Goal: Transaction & Acquisition: Subscribe to service/newsletter

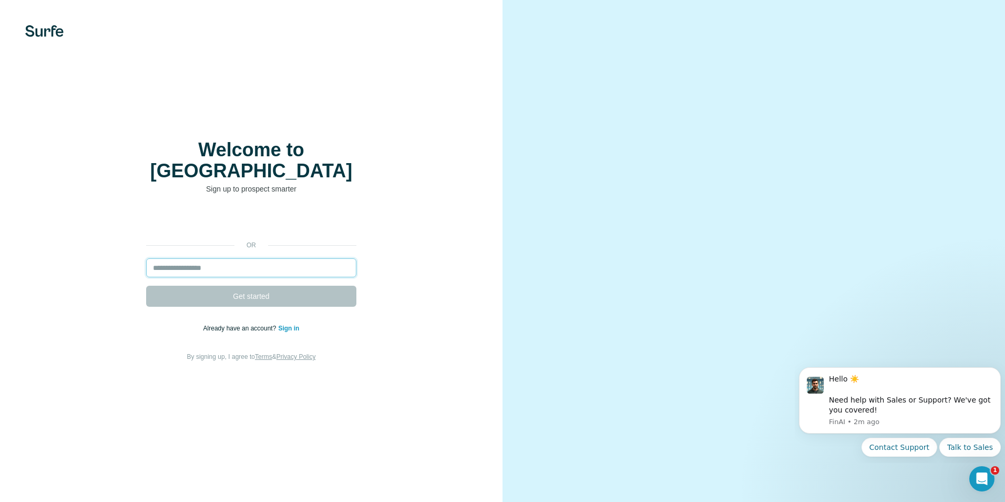
click at [296, 260] on input "email" at bounding box center [251, 267] width 210 height 19
type input "**********"
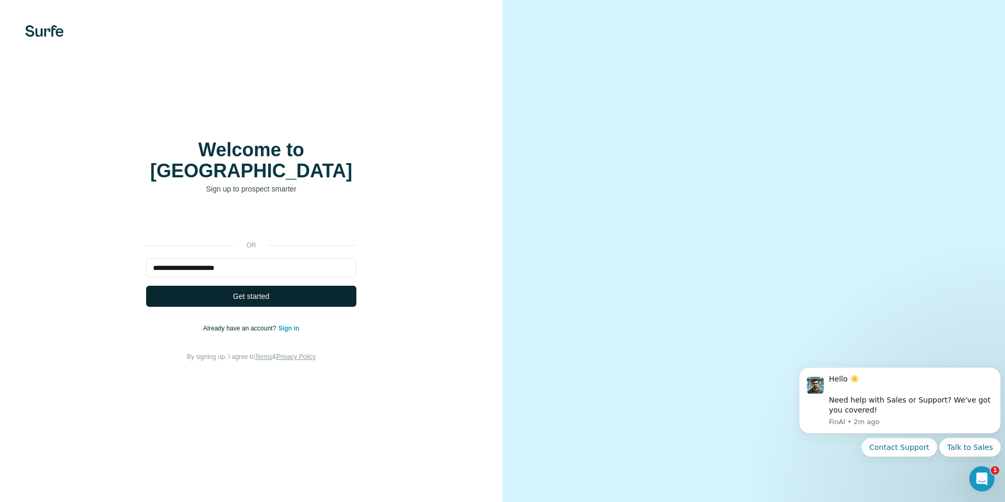
click at [244, 291] on span "Get started" at bounding box center [251, 296] width 36 height 11
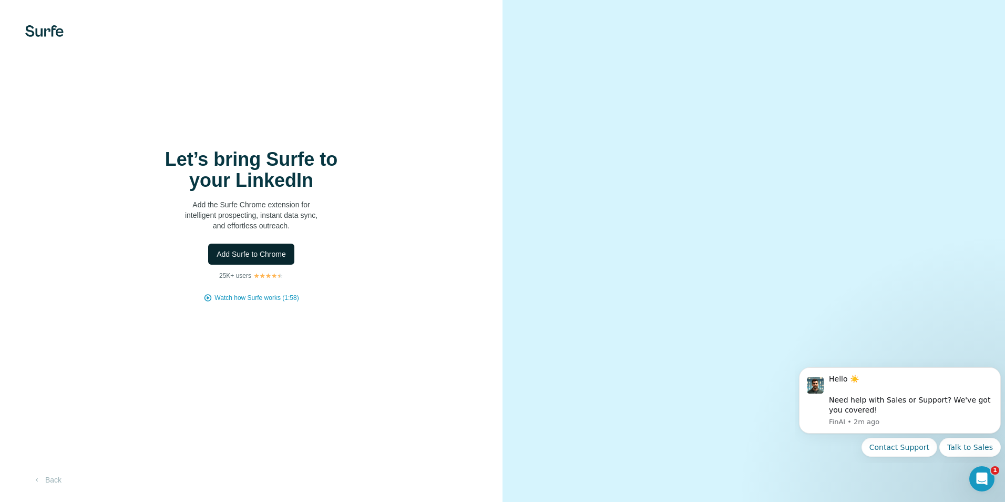
click at [246, 261] on button "Add Surfe to Chrome" at bounding box center [251, 253] width 86 height 21
click at [254, 252] on span "Add Surfe to Chrome" at bounding box center [251, 254] width 69 height 11
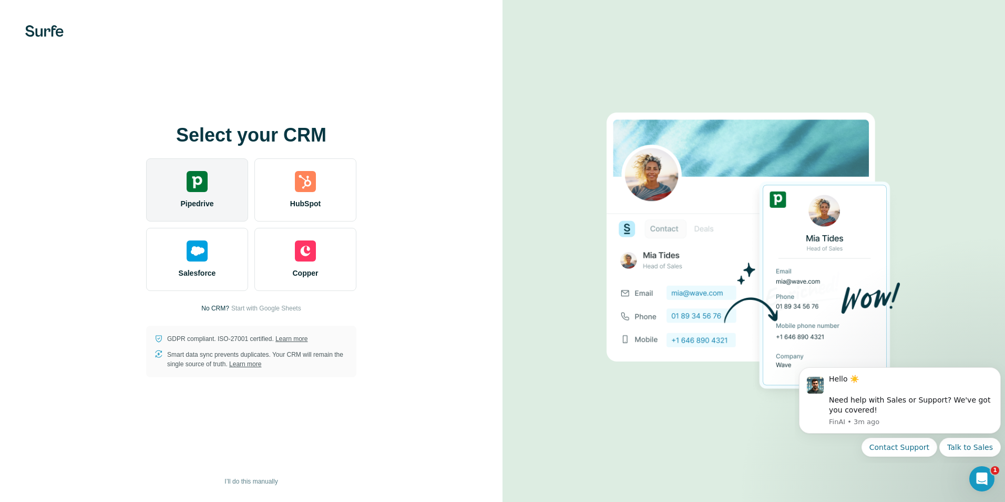
click at [206, 200] on span "Pipedrive" at bounding box center [196, 203] width 33 height 11
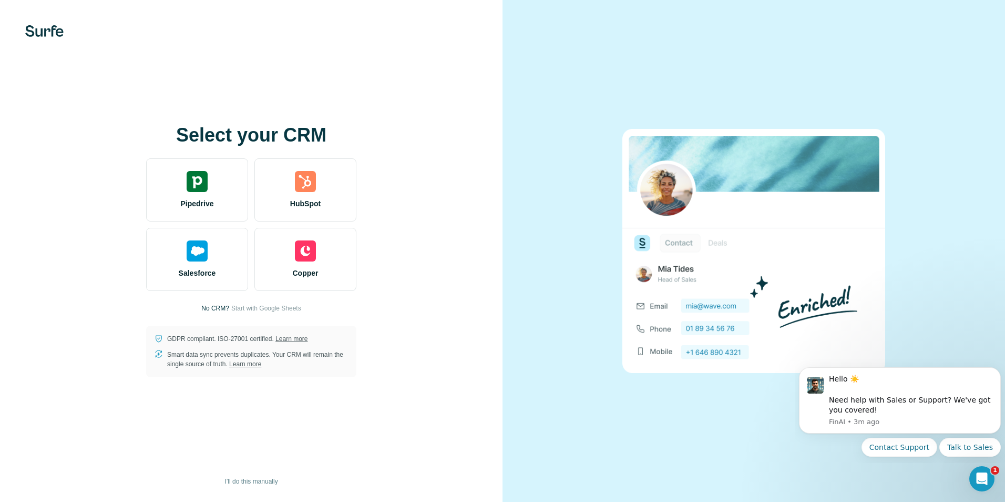
click at [326, 454] on div "Select your CRM Pipedrive HubSpot Salesforce Copper No CRM? Start with Google S…" at bounding box center [251, 251] width 503 height 502
